Goal: Navigation & Orientation: Understand site structure

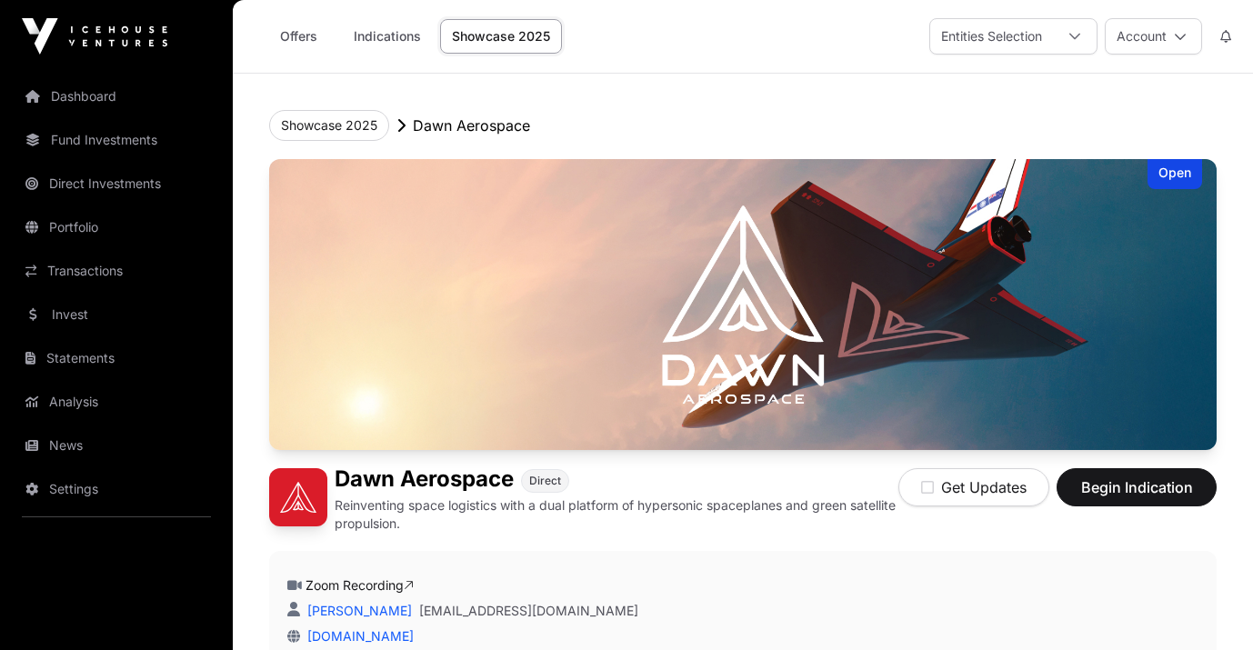
scroll to position [458, 0]
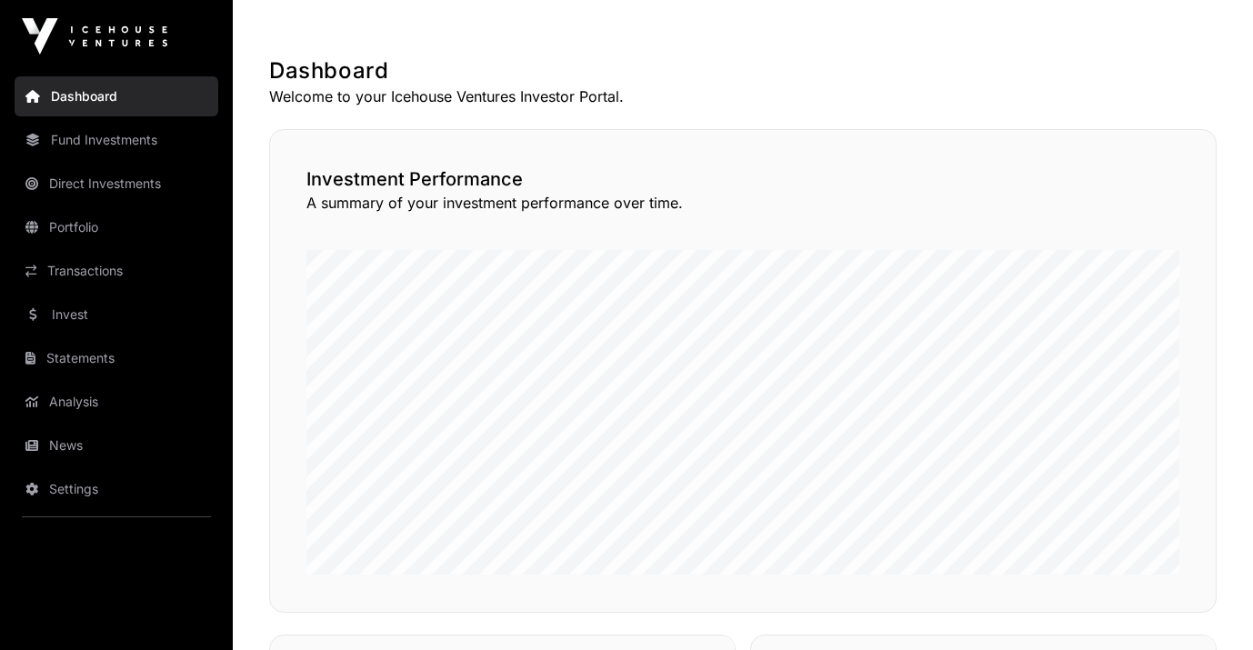
scroll to position [318, 0]
click at [101, 139] on link "Fund Investments" at bounding box center [117, 140] width 204 height 40
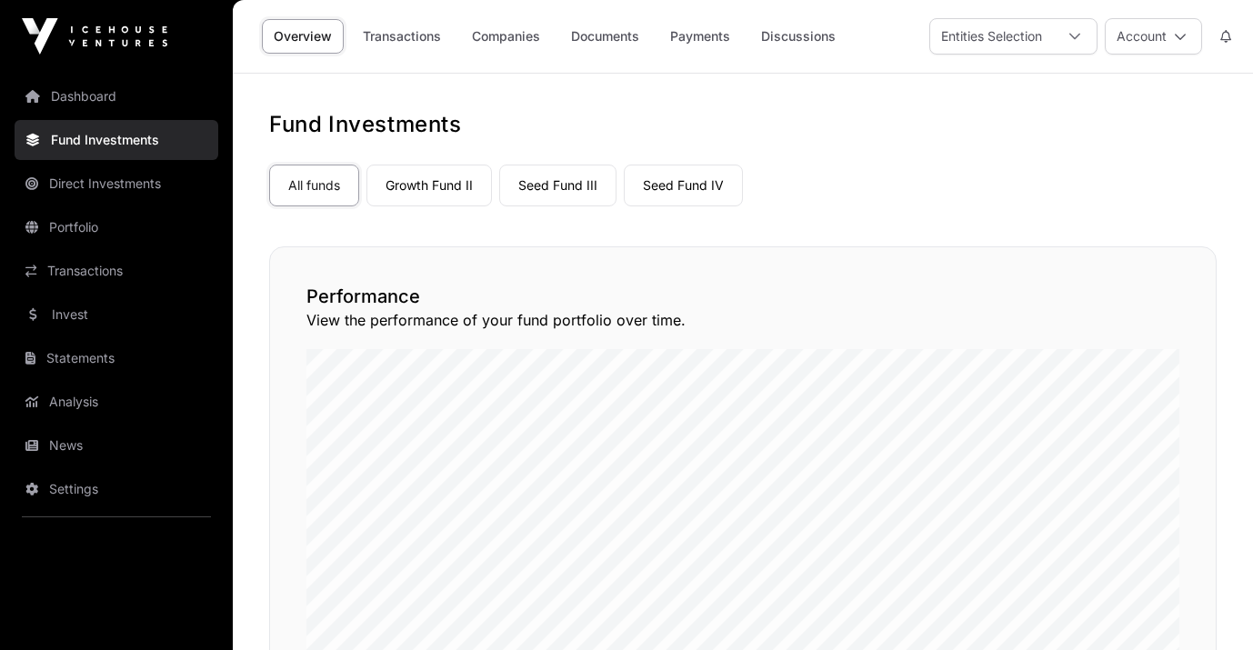
click at [91, 96] on link "Dashboard" at bounding box center [117, 96] width 204 height 40
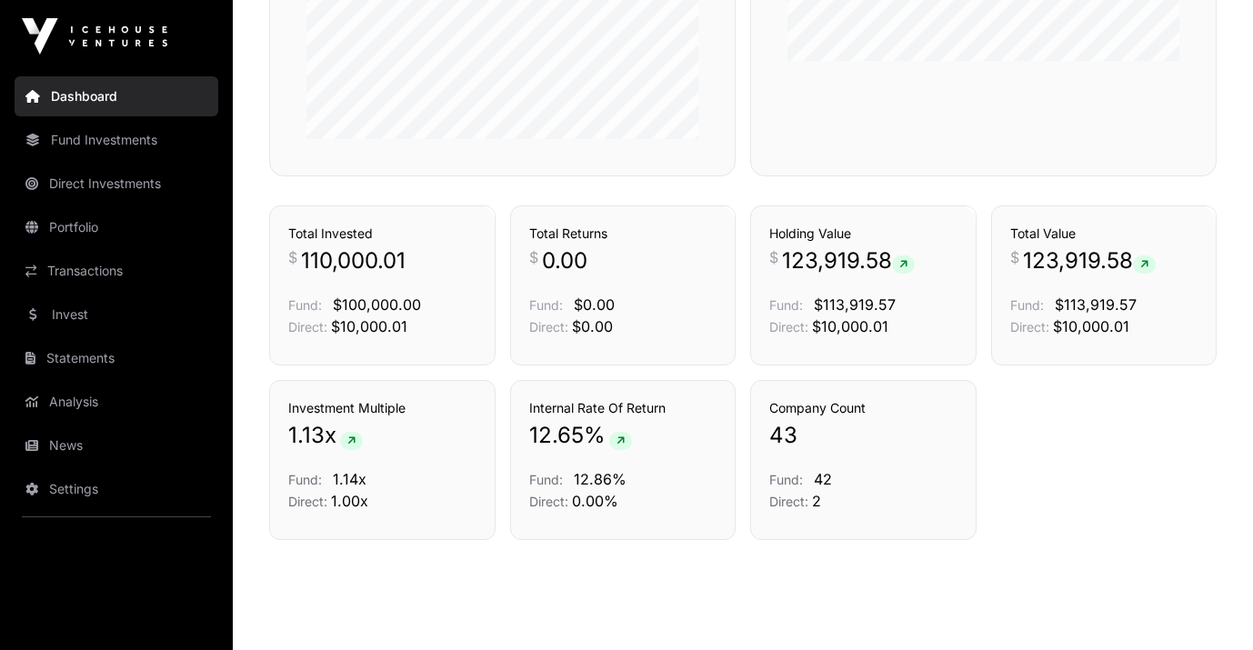
scroll to position [1223, 0]
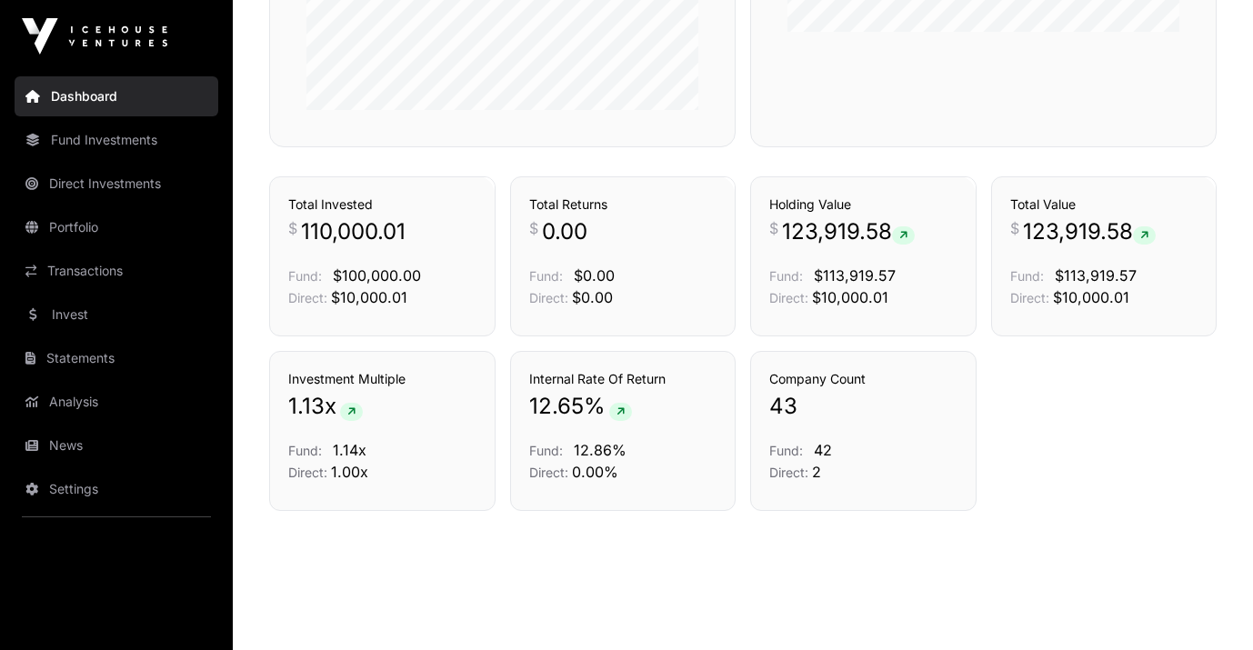
click at [95, 236] on link "Portfolio" at bounding box center [117, 227] width 204 height 40
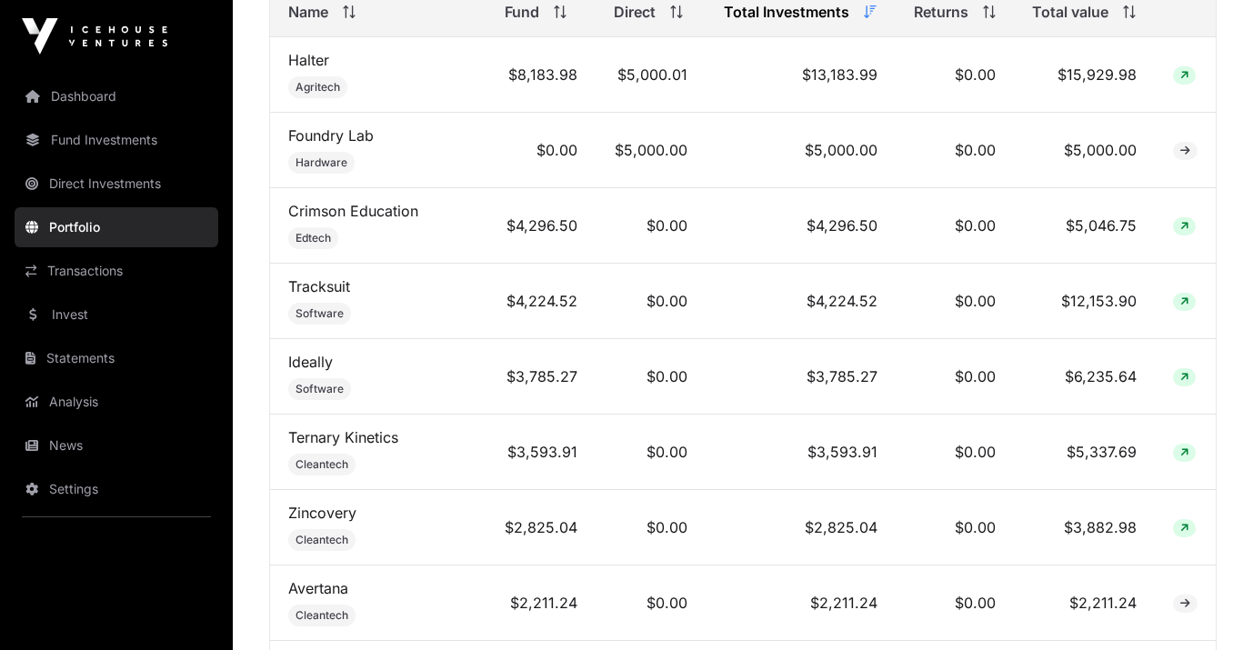
scroll to position [795, 0]
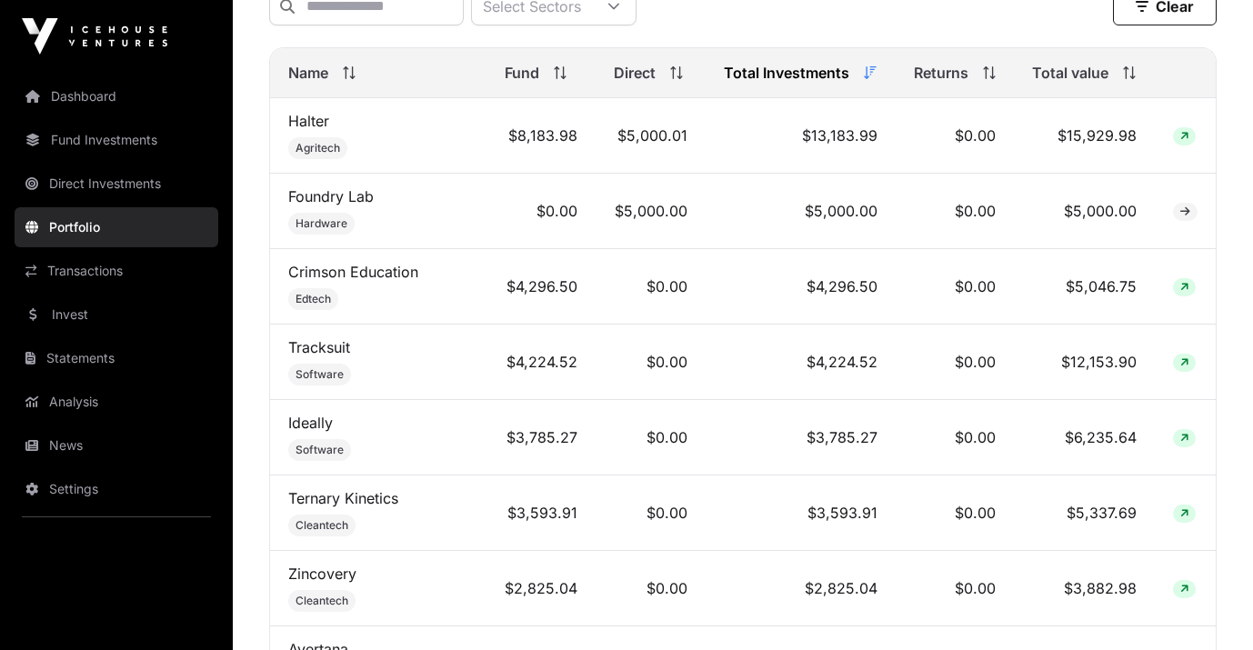
click at [1072, 75] on span "Total value" at bounding box center [1070, 73] width 76 height 22
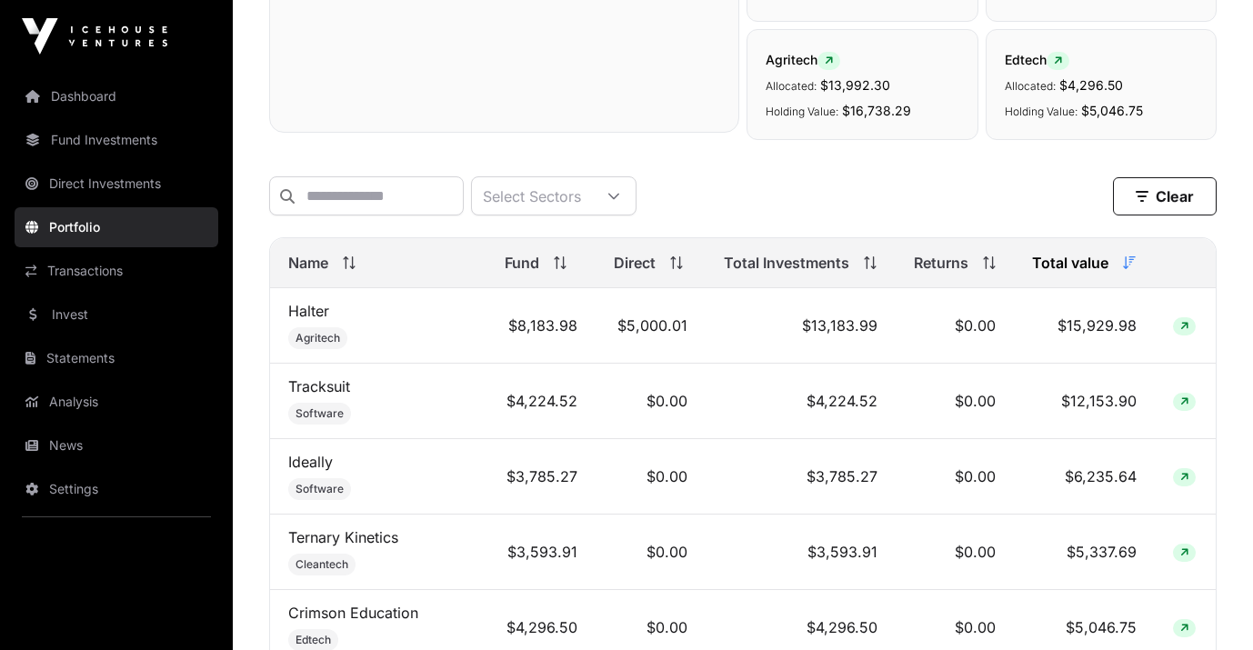
scroll to position [582, 0]
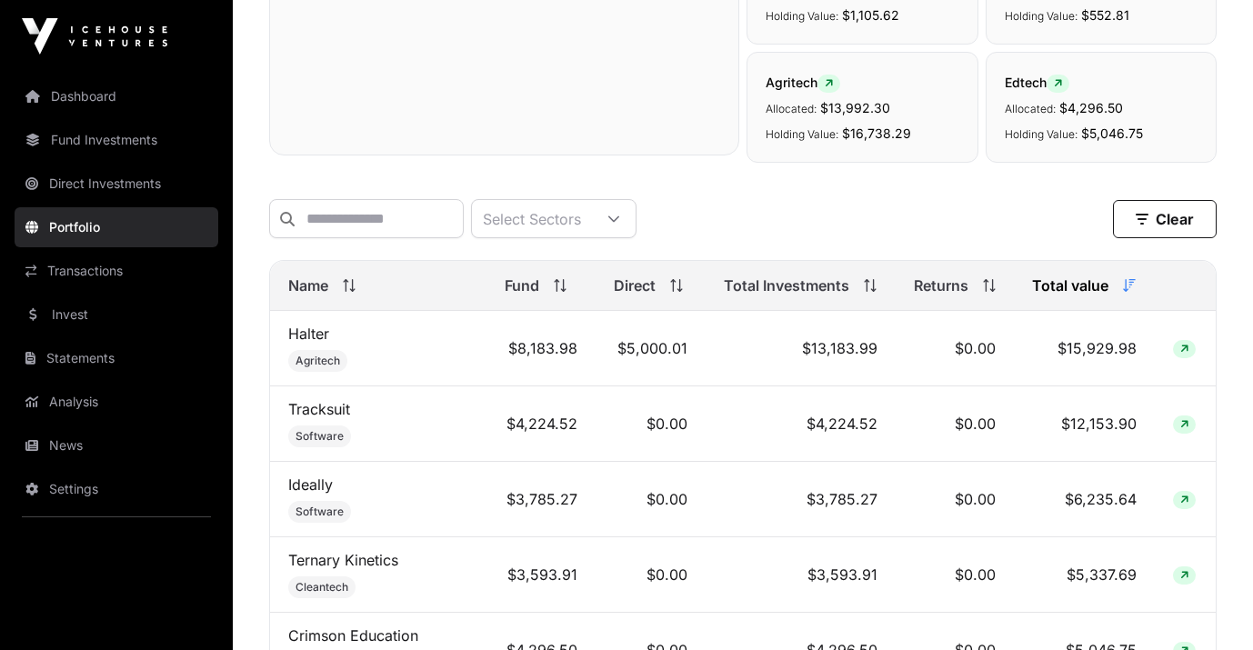
click at [349, 289] on icon at bounding box center [349, 285] width 13 height 13
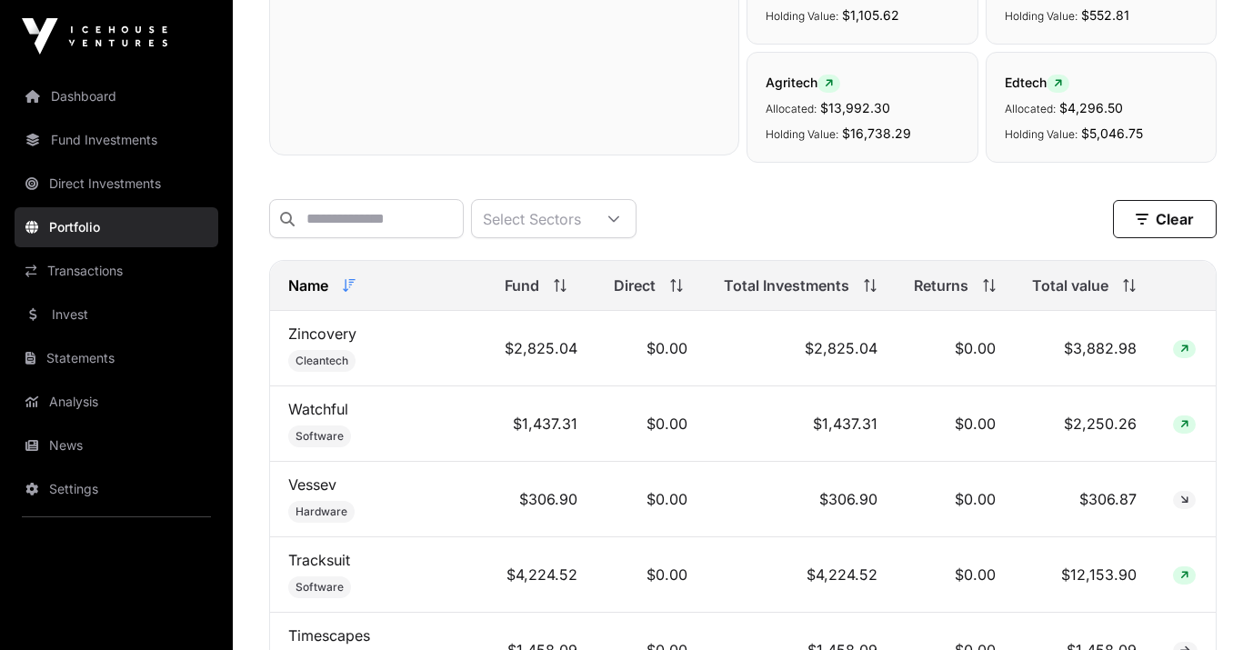
click at [349, 289] on icon at bounding box center [349, 285] width 13 height 13
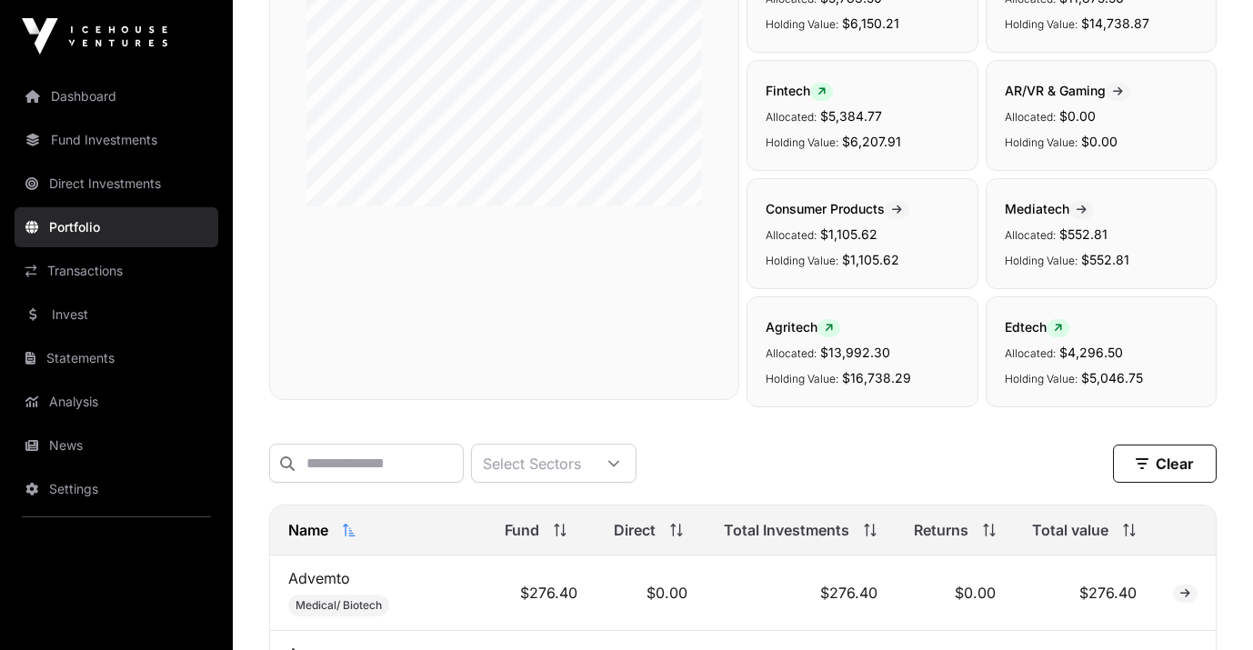
scroll to position [326, 0]
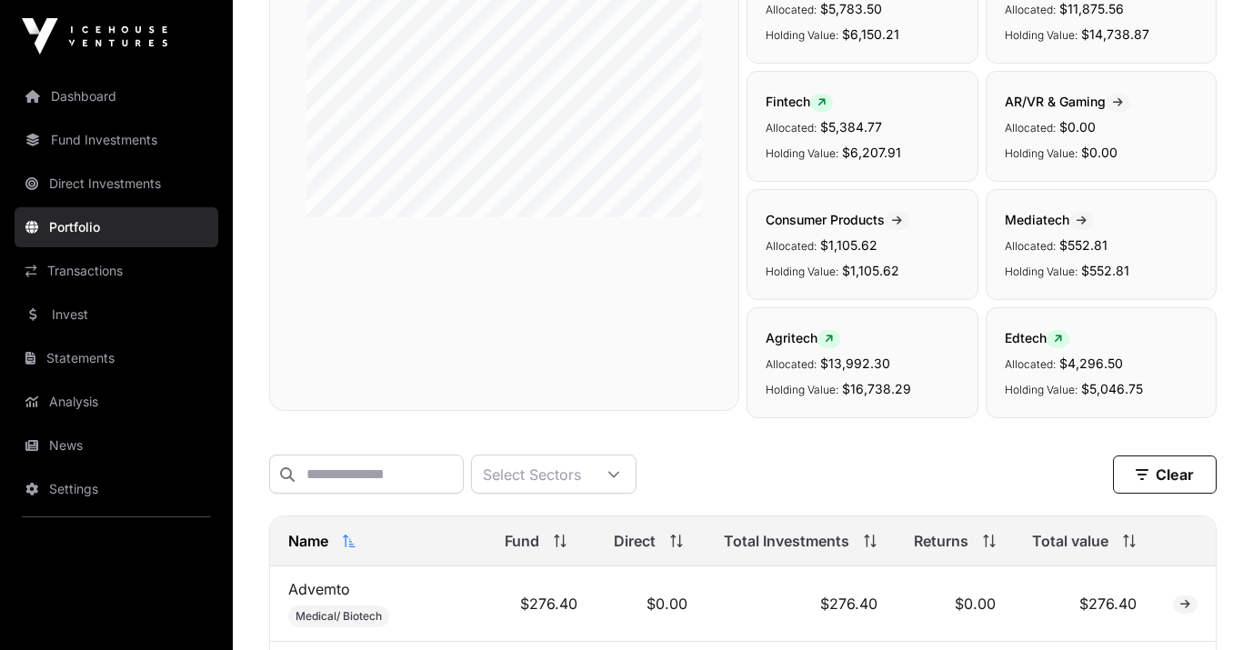
click at [1081, 543] on span "Total value" at bounding box center [1070, 541] width 76 height 22
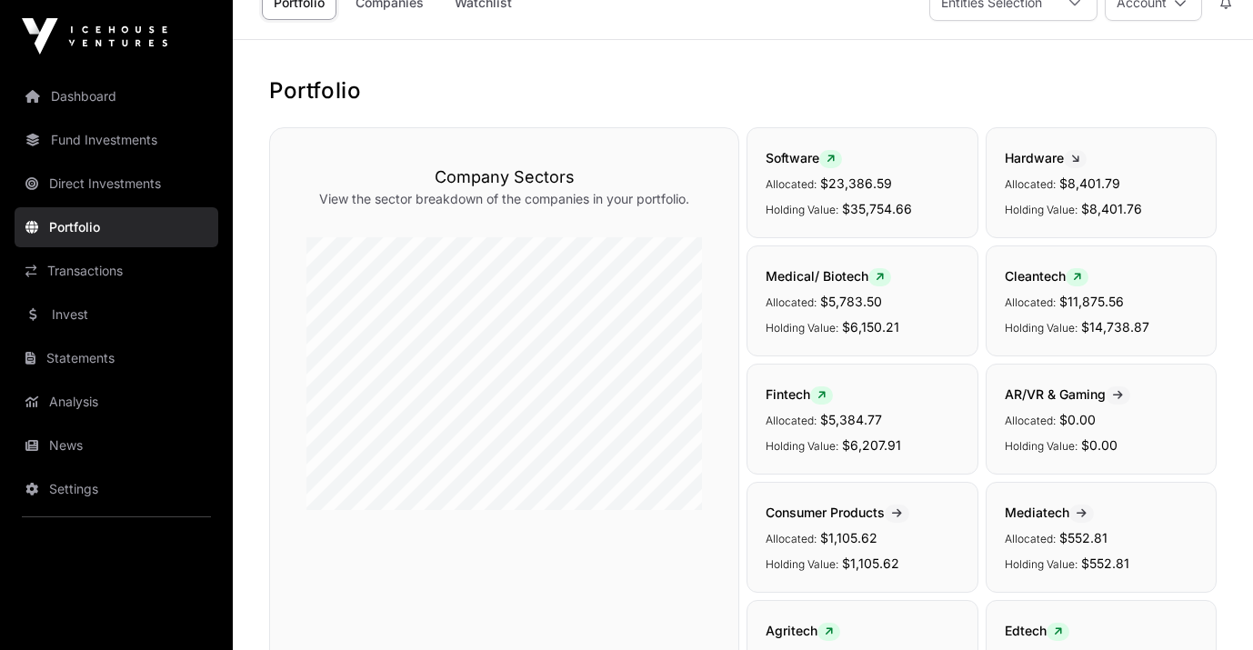
scroll to position [0, 0]
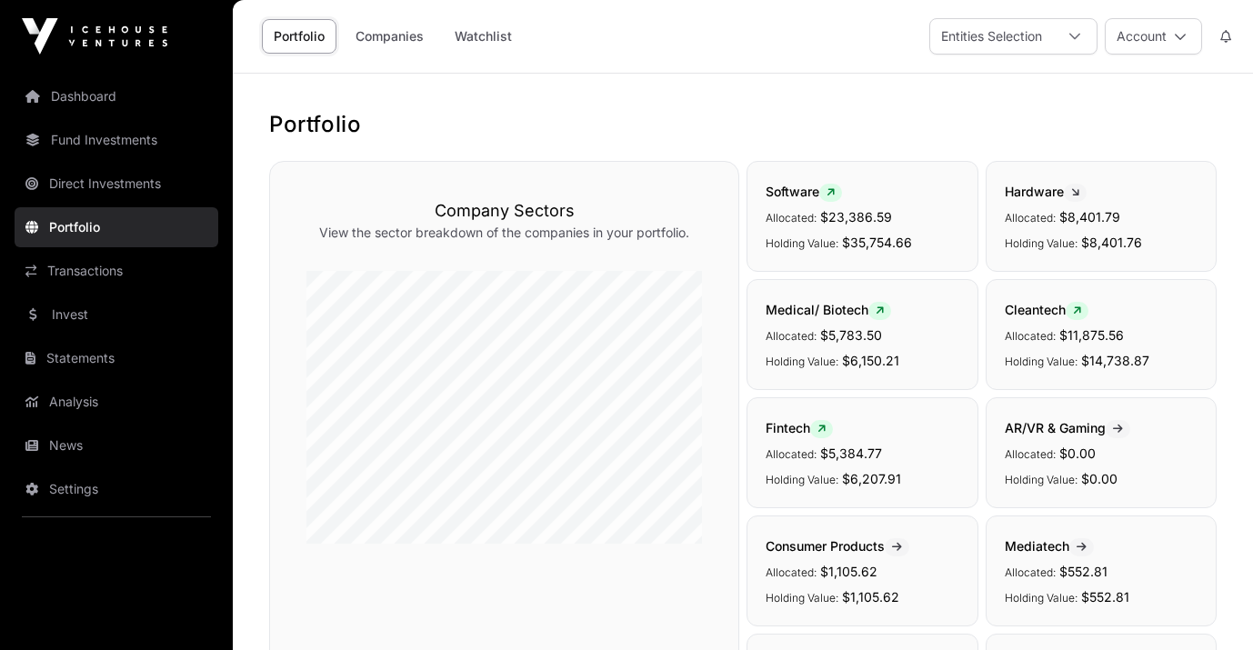
click at [403, 43] on link "Companies" at bounding box center [390, 36] width 92 height 35
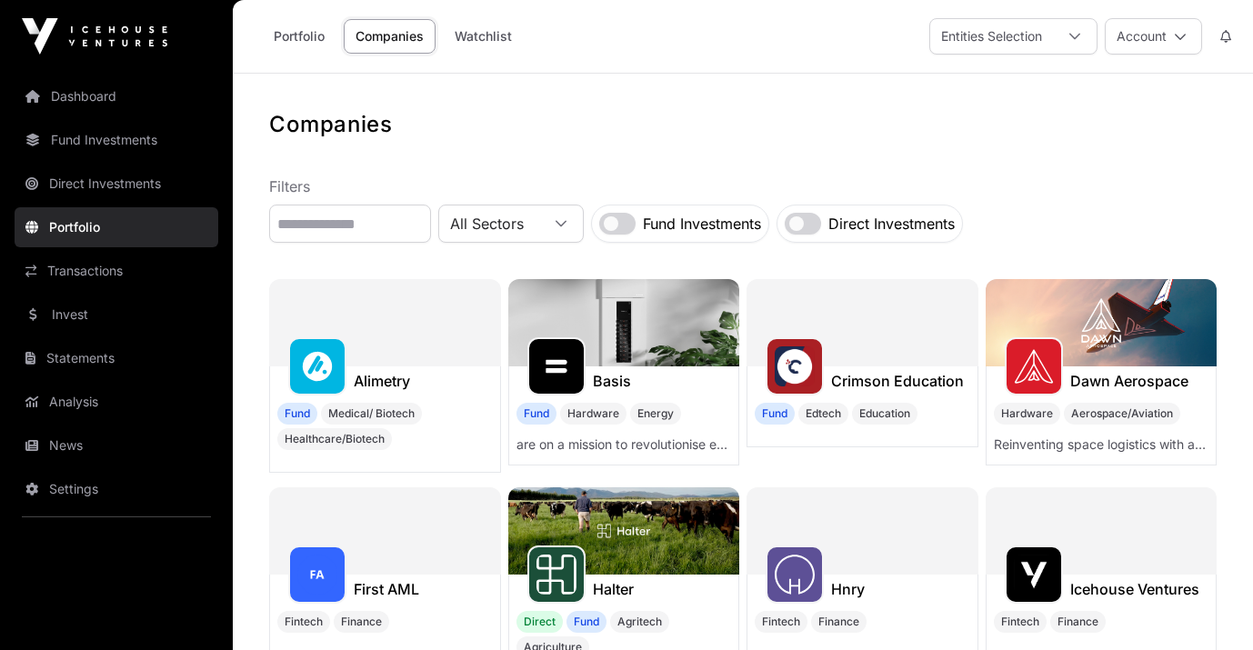
click at [306, 34] on link "Portfolio" at bounding box center [299, 36] width 75 height 35
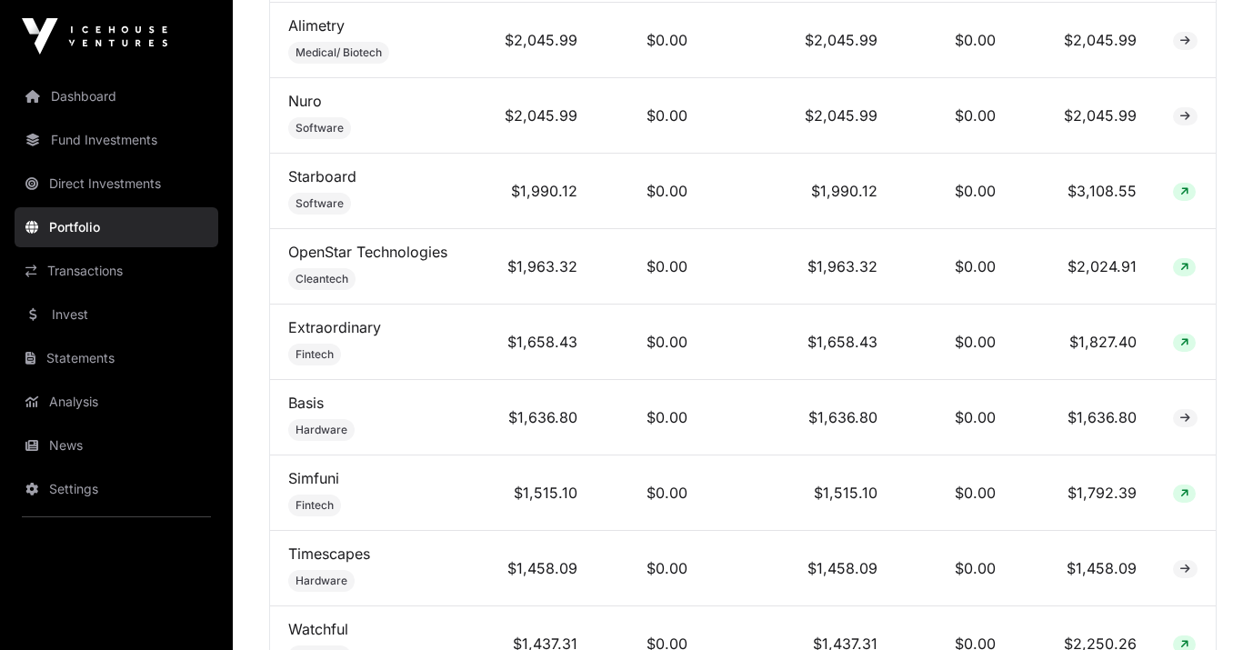
scroll to position [1657, 0]
